Goal: Information Seeking & Learning: Learn about a topic

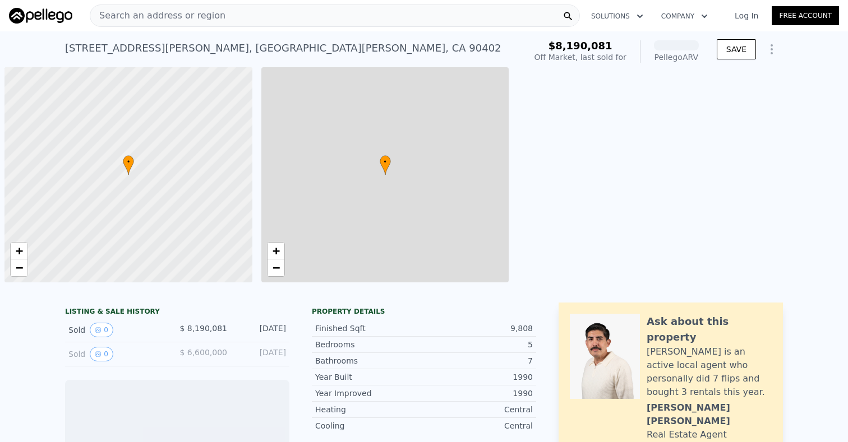
scroll to position [0, 4]
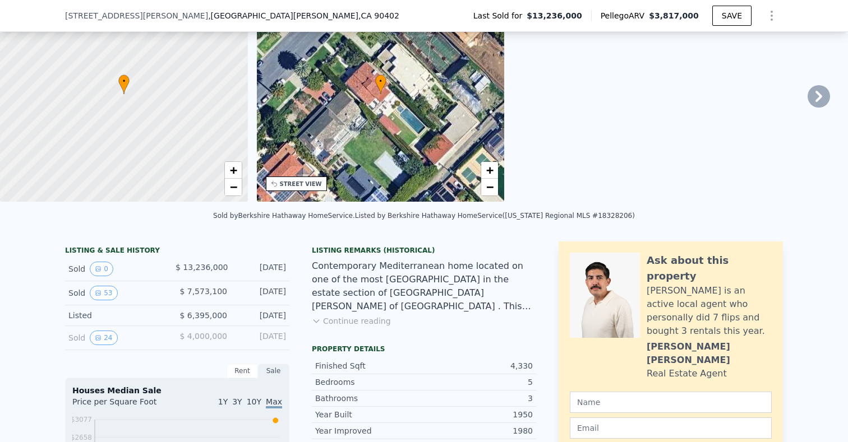
scroll to position [79, 0]
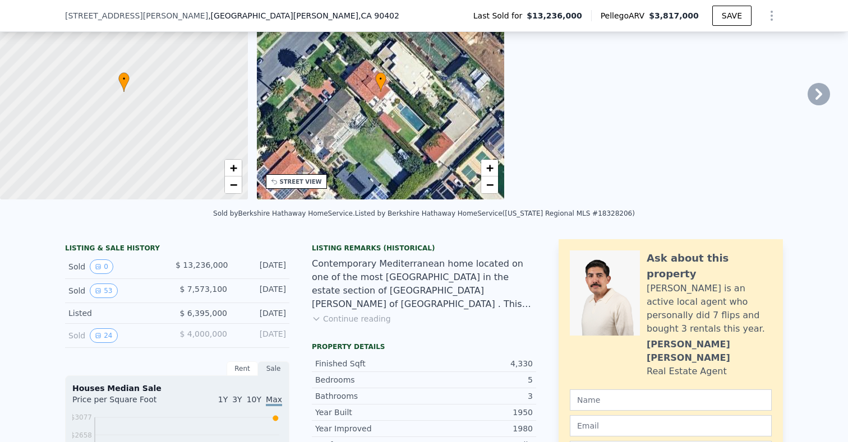
click at [346, 316] on button "Continue reading" at bounding box center [351, 318] width 79 height 11
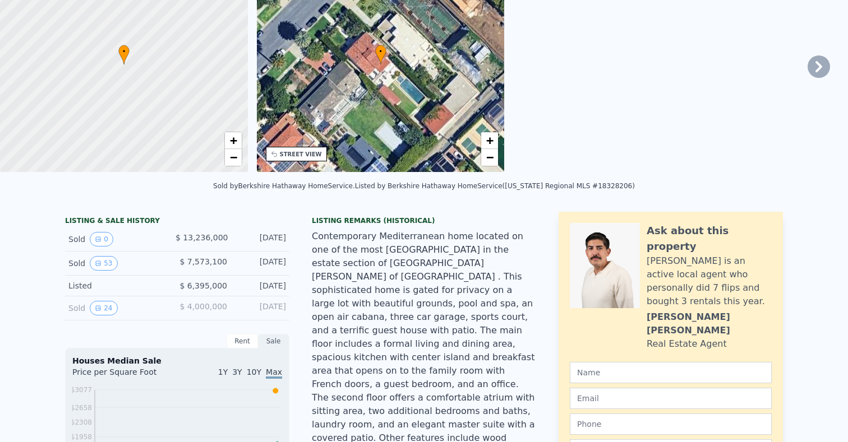
scroll to position [0, 0]
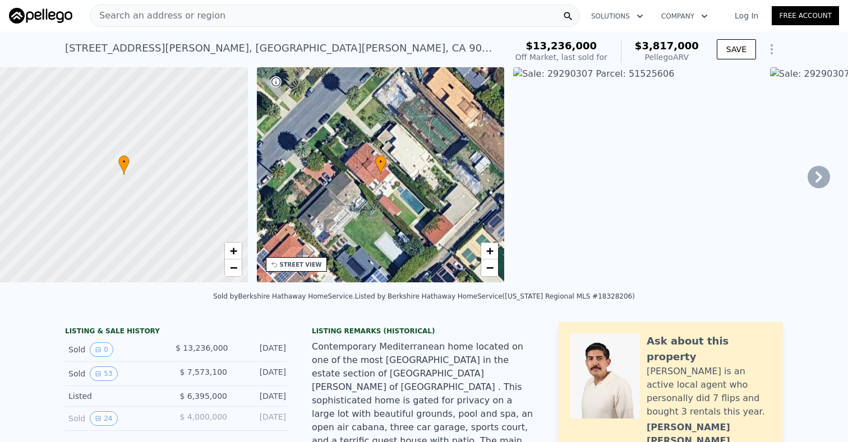
click at [196, 8] on div "Search an address or region" at bounding box center [157, 15] width 135 height 21
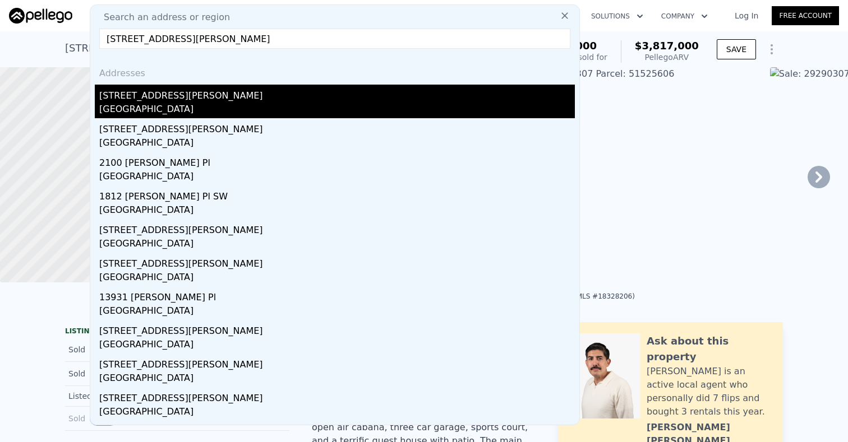
type input "[STREET_ADDRESS][PERSON_NAME]"
click at [204, 103] on div "[GEOGRAPHIC_DATA]" at bounding box center [336, 111] width 475 height 16
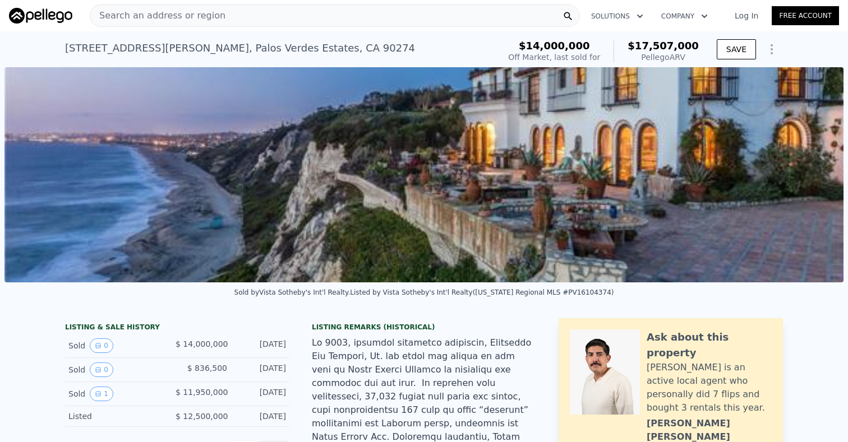
click at [67, 45] on div "[STREET_ADDRESS][PERSON_NAME]" at bounding box center [240, 48] width 350 height 16
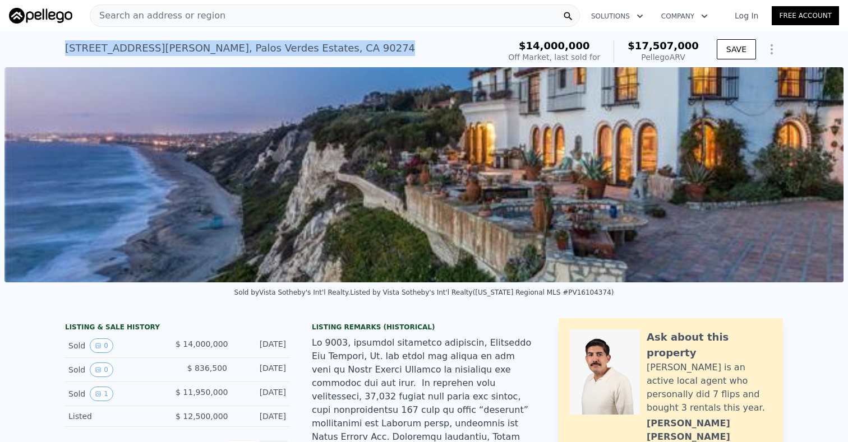
click at [67, 45] on div "[STREET_ADDRESS][PERSON_NAME]" at bounding box center [240, 48] width 350 height 16
copy div "[STREET_ADDRESS][PERSON_NAME] Sold [DATE] for $14m (~ARV $17.507m )"
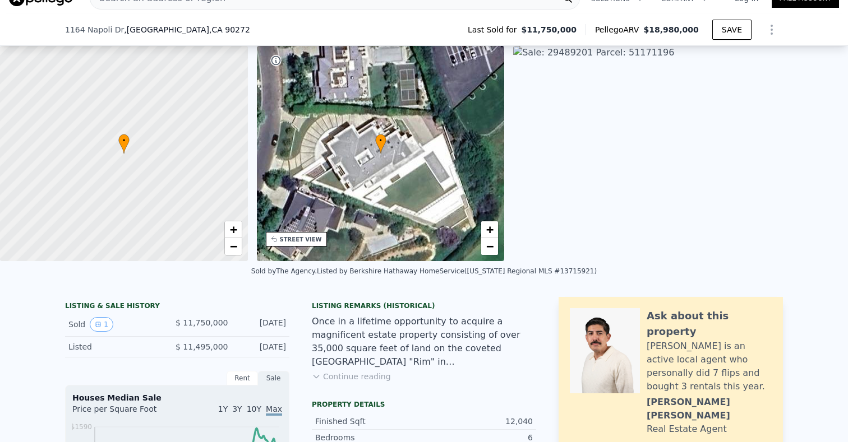
scroll to position [121, 0]
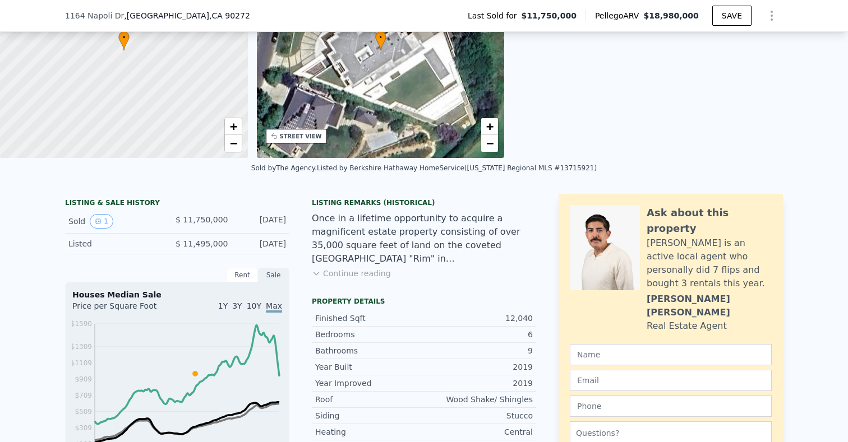
click at [341, 275] on button "Continue reading" at bounding box center [351, 273] width 79 height 11
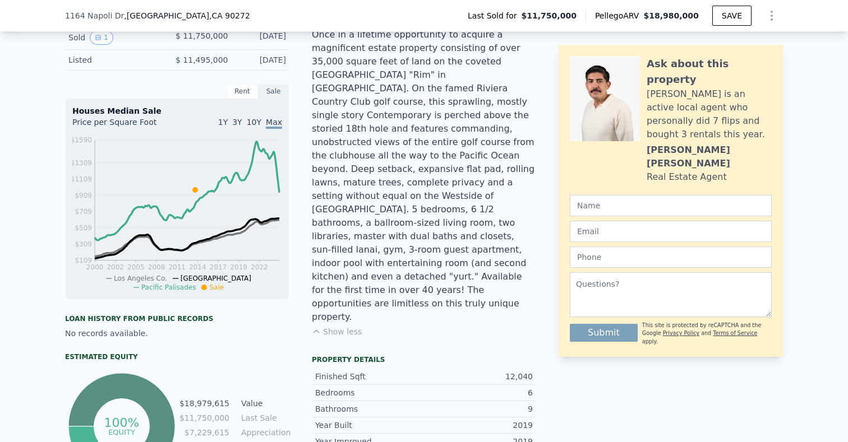
scroll to position [313, 0]
